Goal: Information Seeking & Learning: Learn about a topic

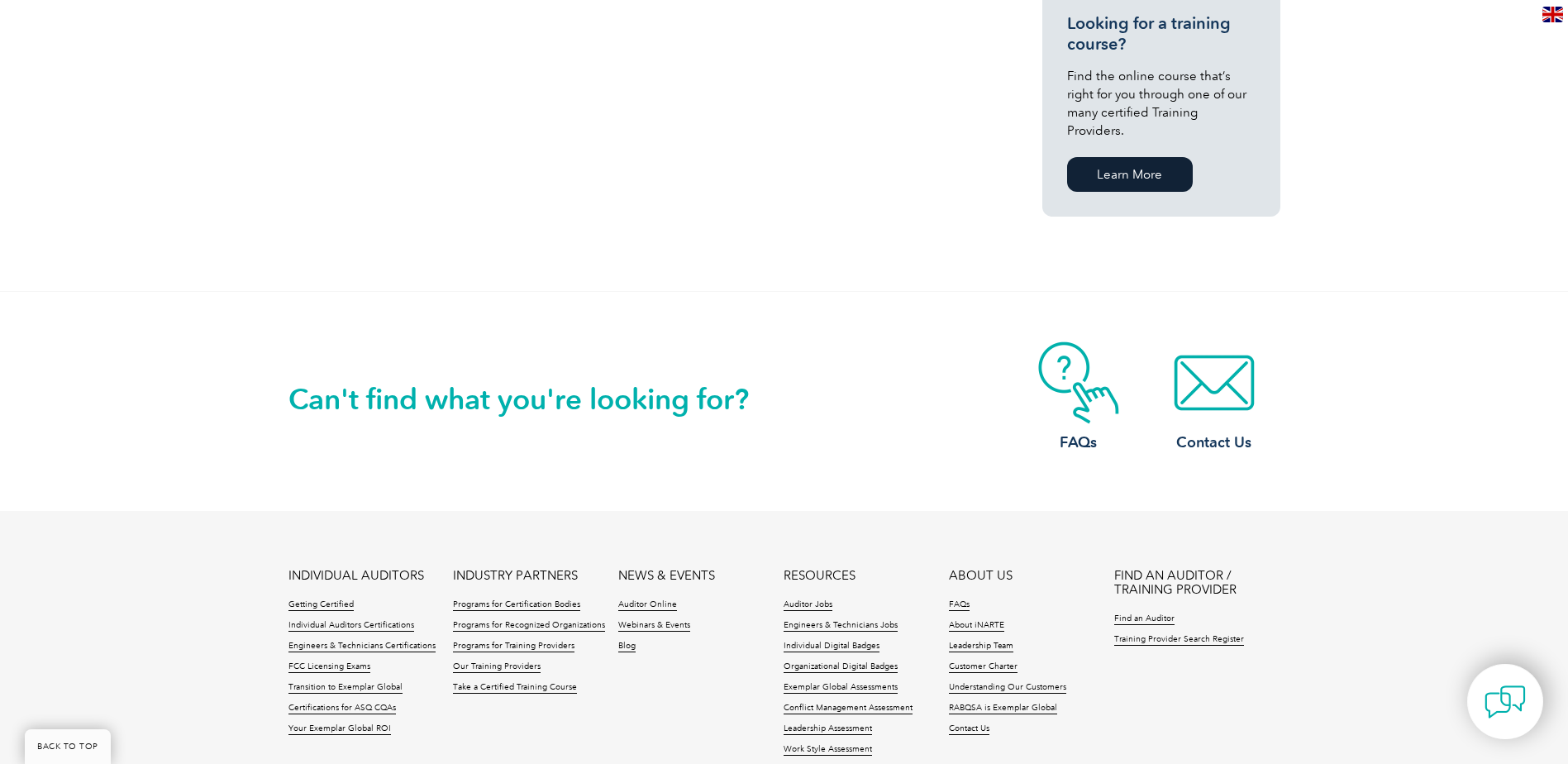
scroll to position [1158, 0]
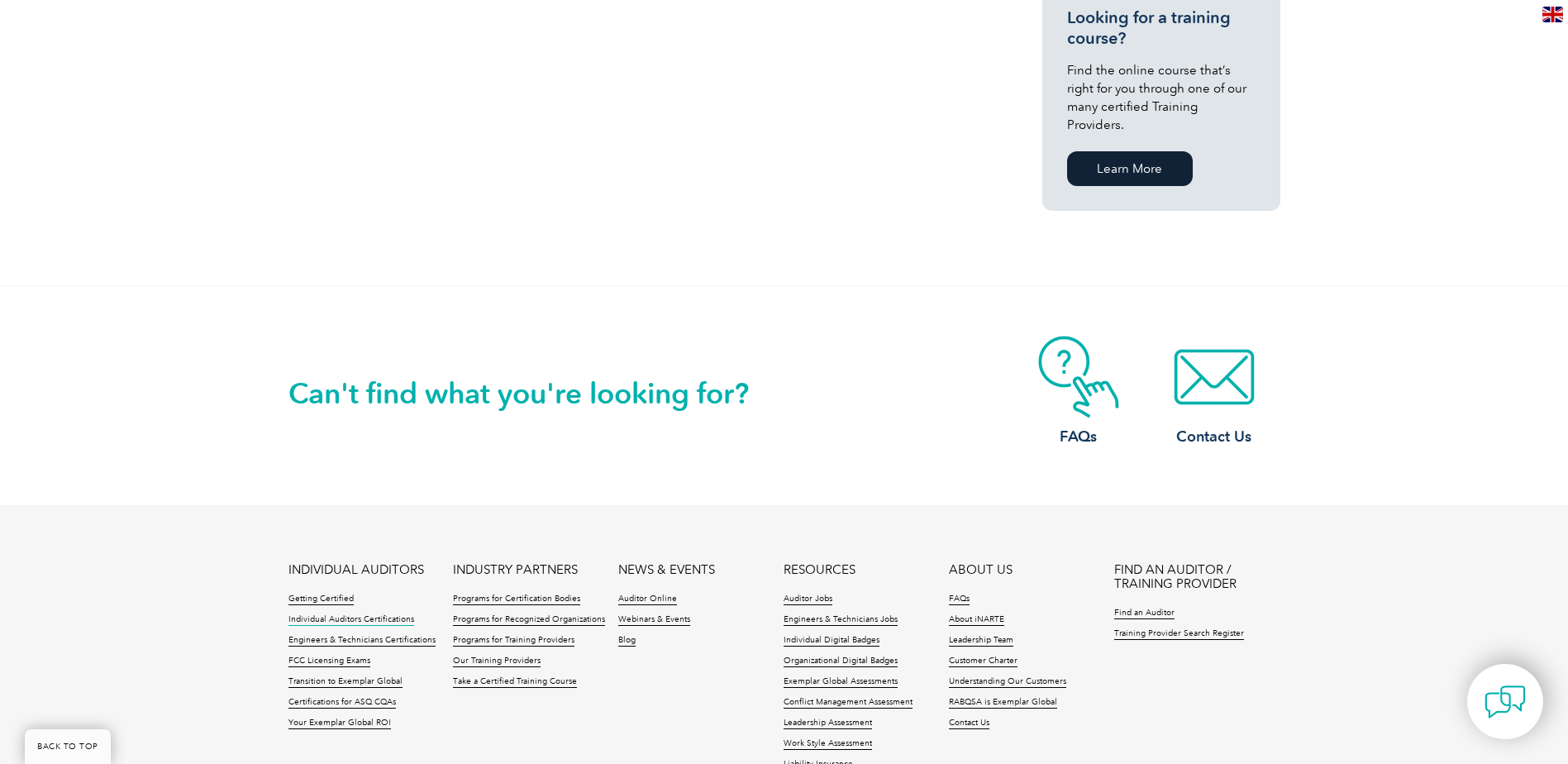
click at [373, 615] on link "Individual Auditors Certifications" at bounding box center [351, 621] width 126 height 12
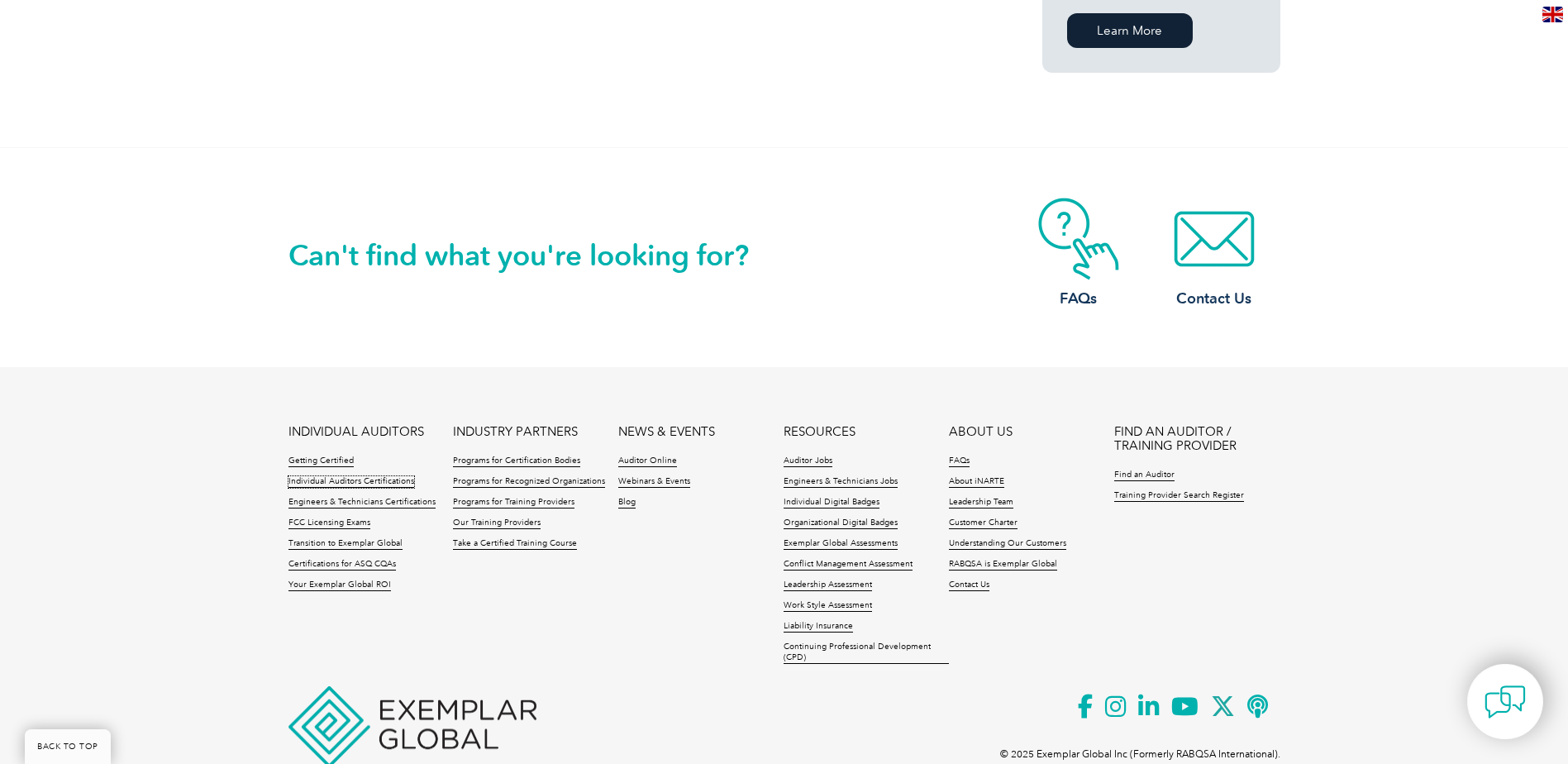
scroll to position [1324, 0]
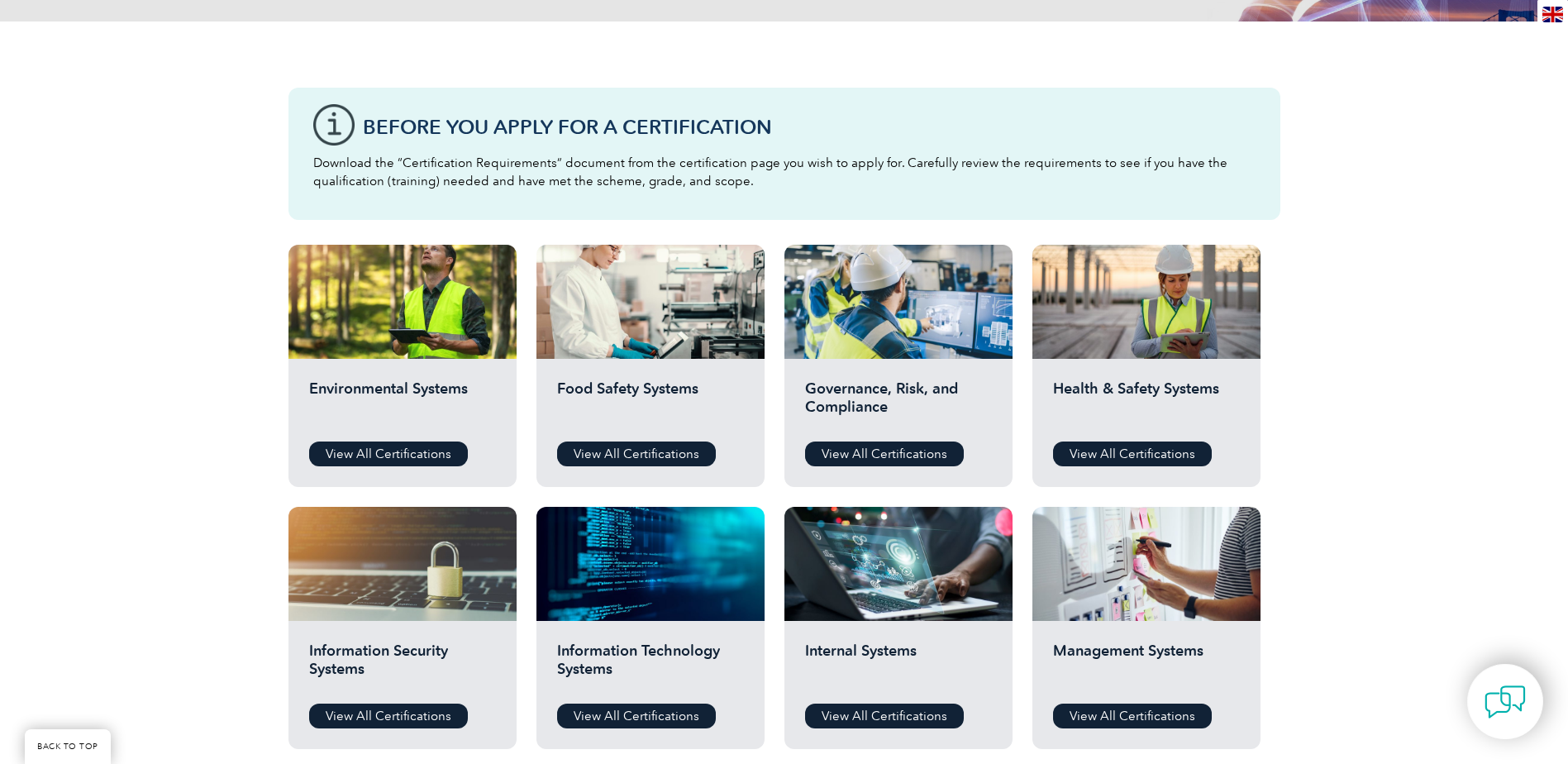
scroll to position [414, 0]
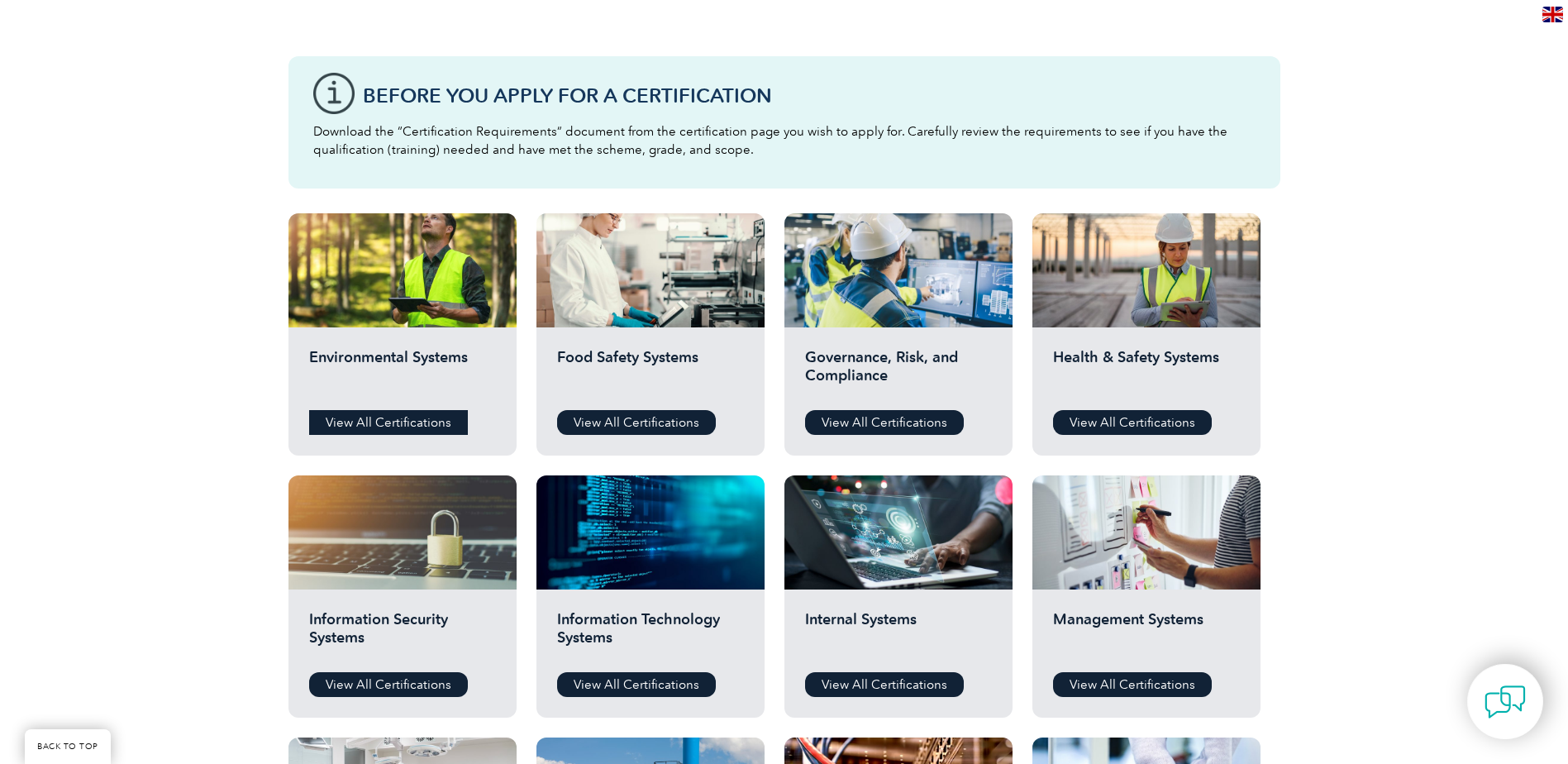
click at [378, 418] on link "View All Certifications" at bounding box center [388, 423] width 158 height 25
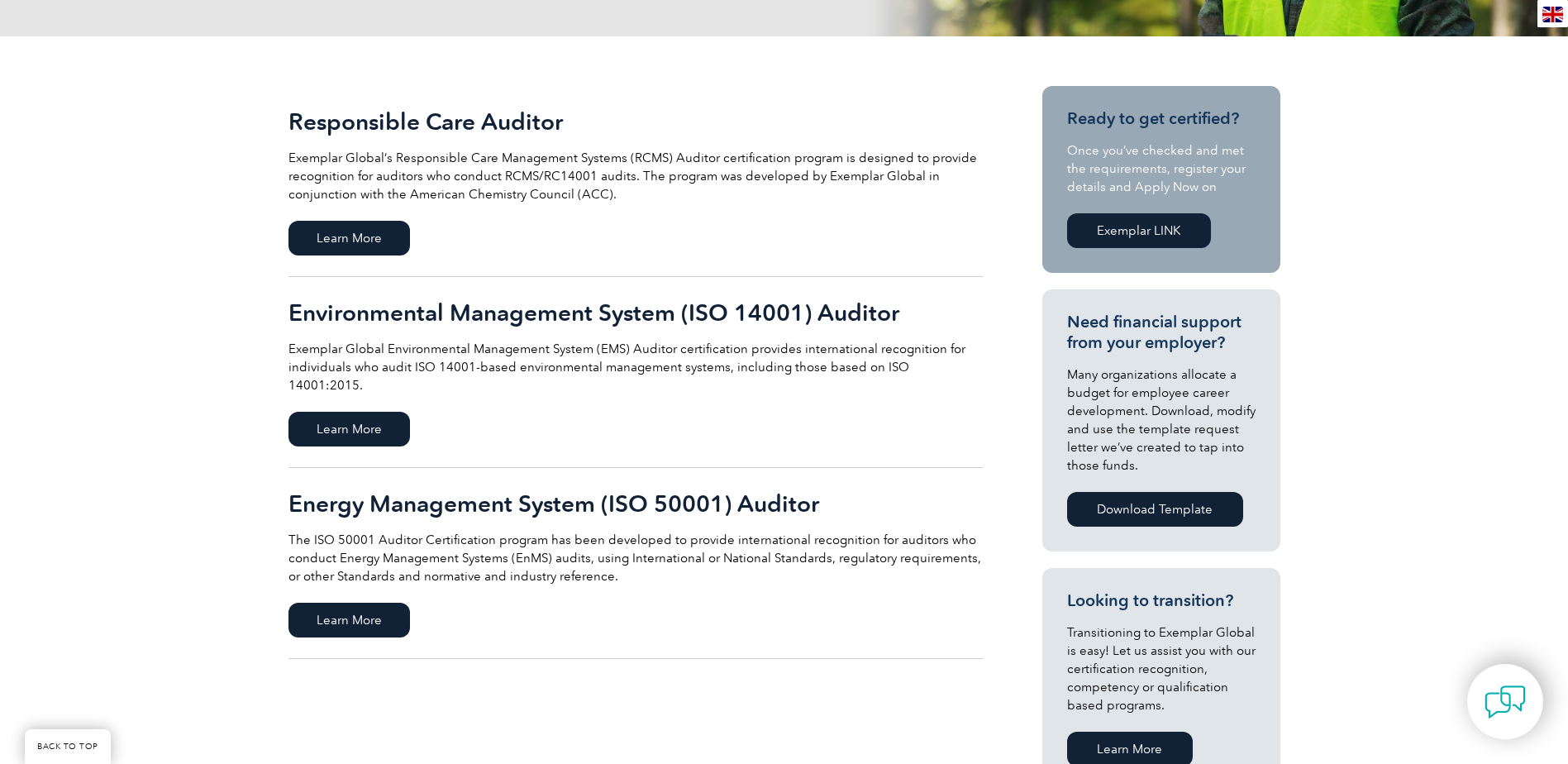
scroll to position [331, 0]
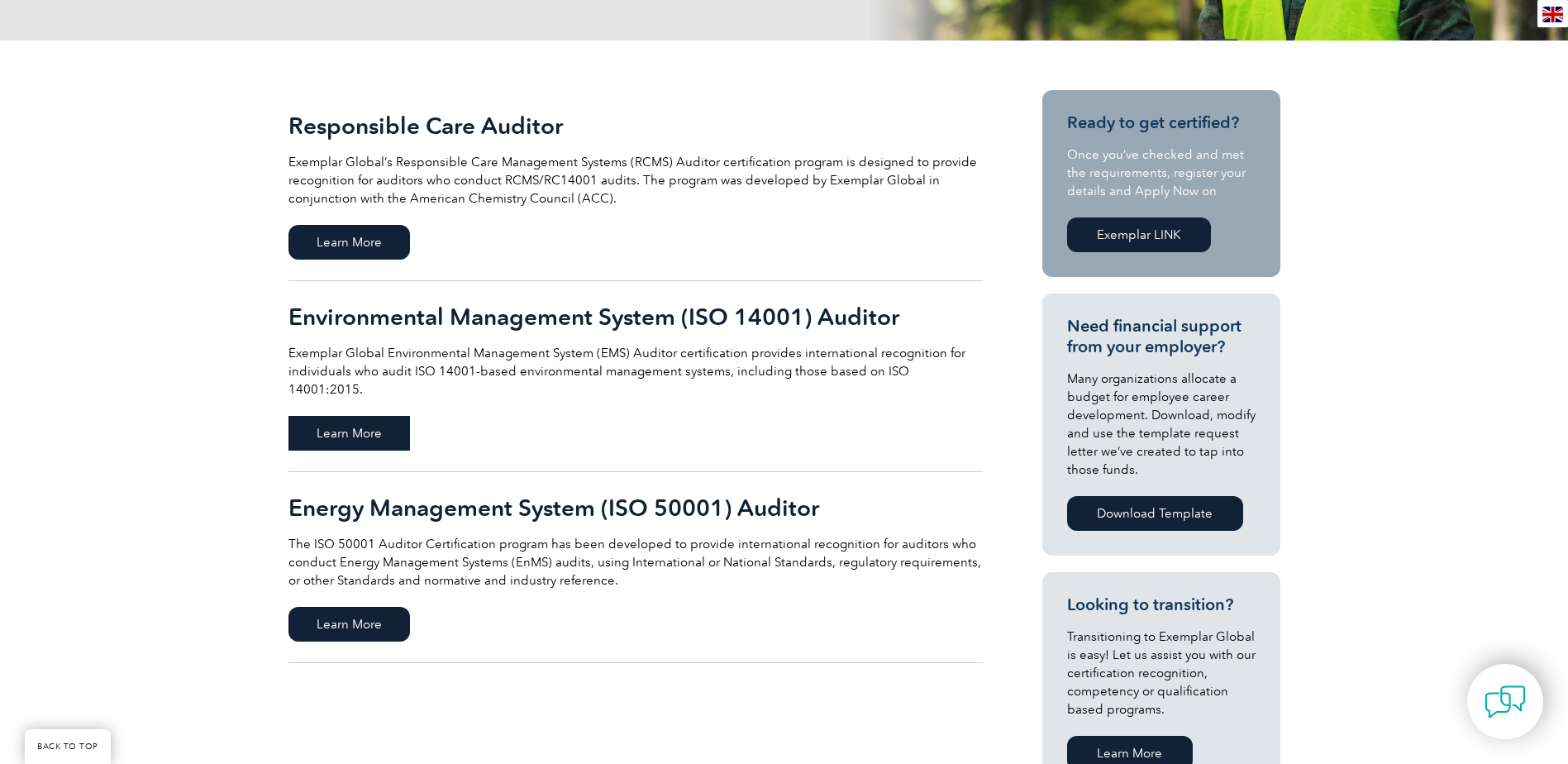
click at [363, 416] on span "Learn More" at bounding box center [349, 434] width 122 height 35
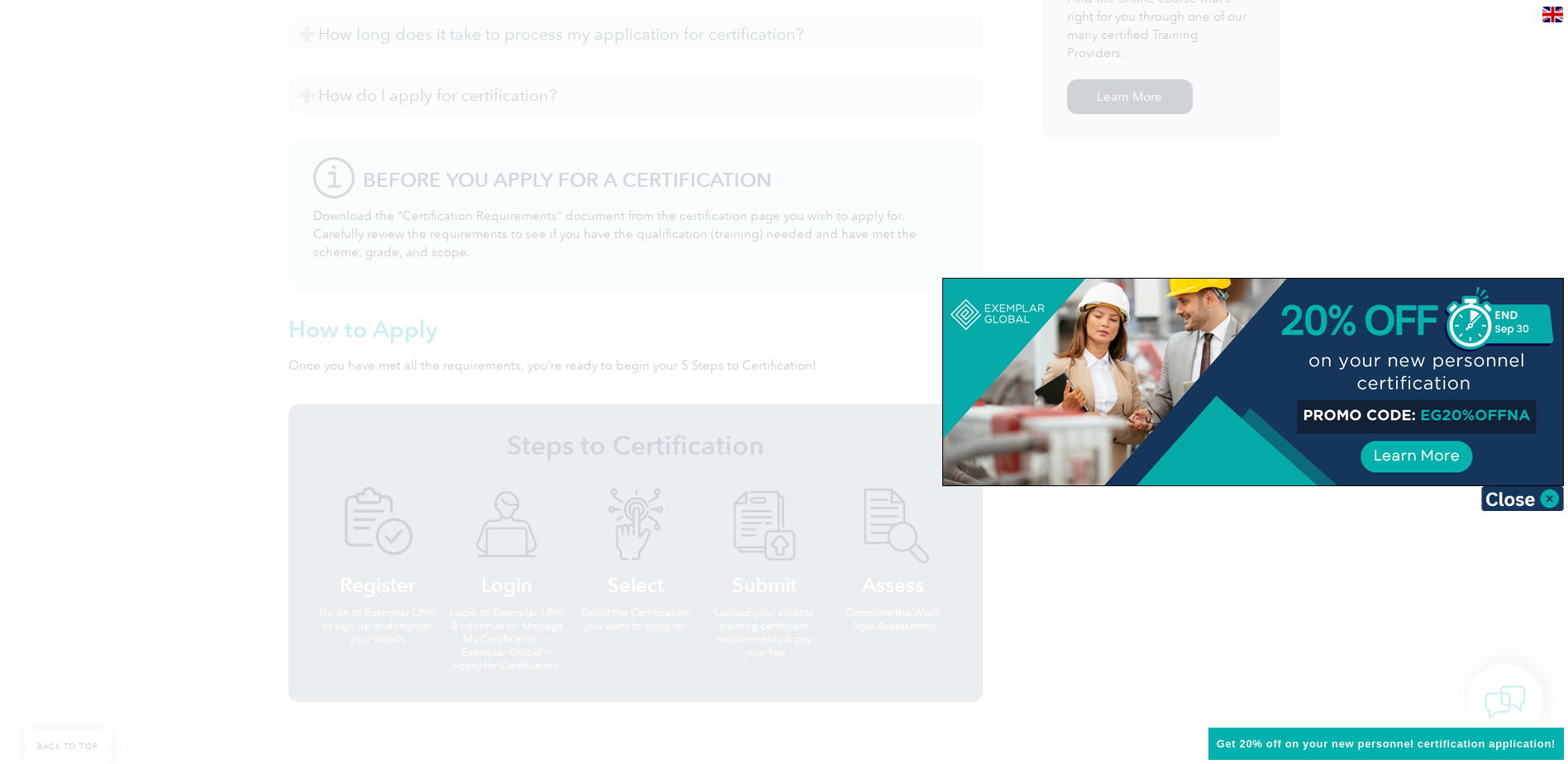
scroll to position [1489, 0]
